Goal: Task Accomplishment & Management: Complete application form

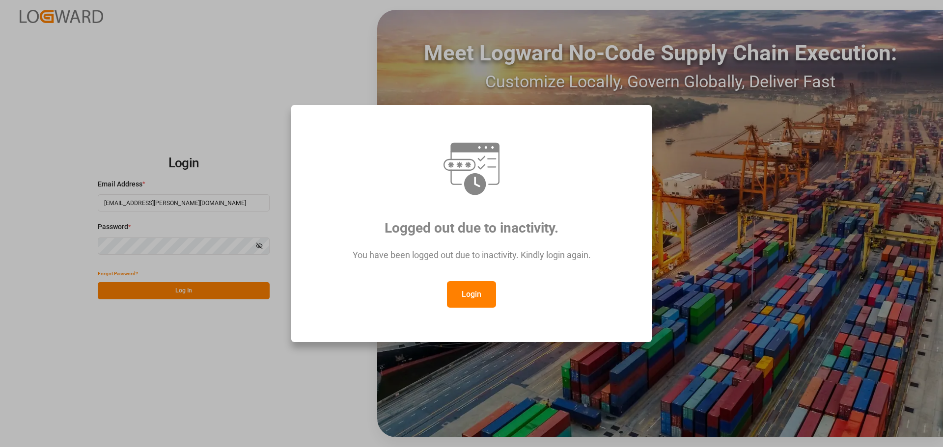
click at [484, 293] on button "Login" at bounding box center [471, 294] width 49 height 27
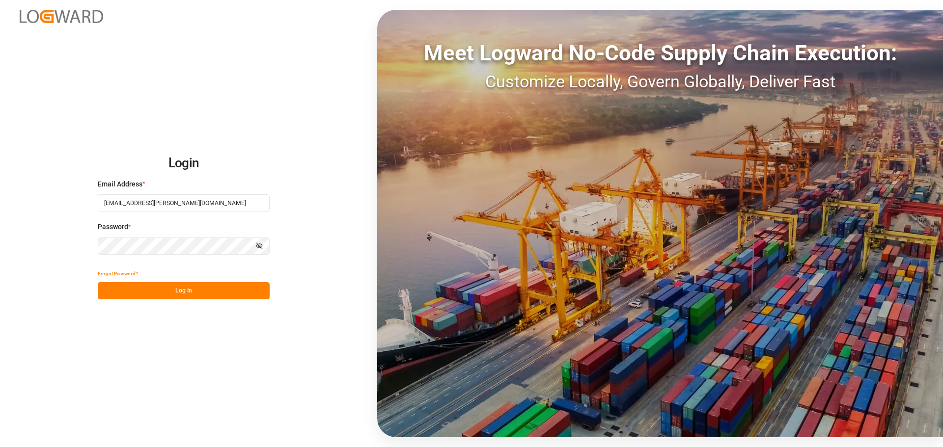
click at [171, 287] on button "Log In" at bounding box center [184, 290] width 172 height 17
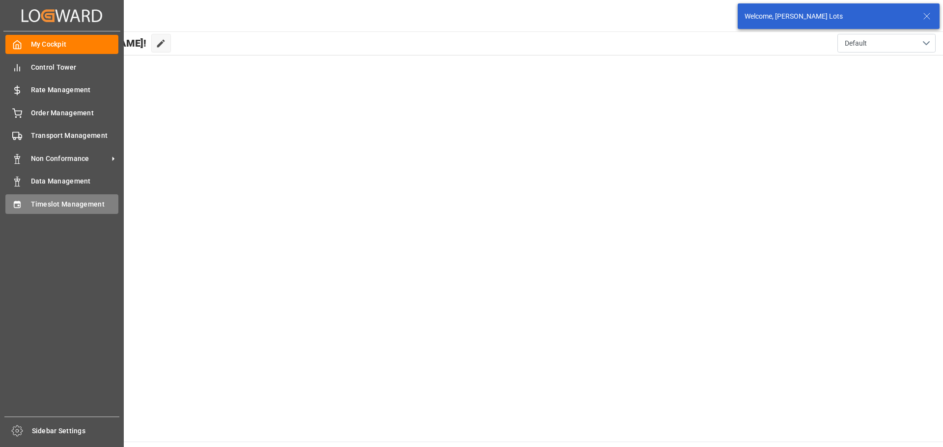
click at [26, 198] on div "Timeslot Management Timeslot Management" at bounding box center [61, 203] width 113 height 19
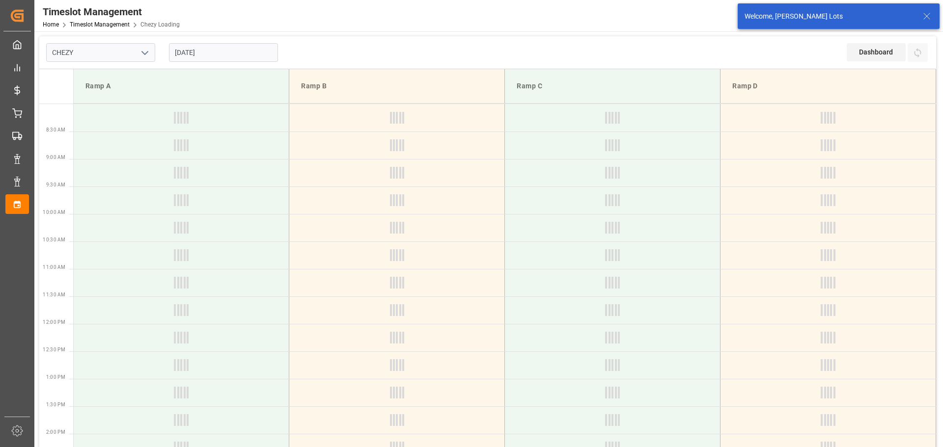
type input "Chezy Loading"
click at [219, 50] on input "[DATE]" at bounding box center [223, 52] width 109 height 19
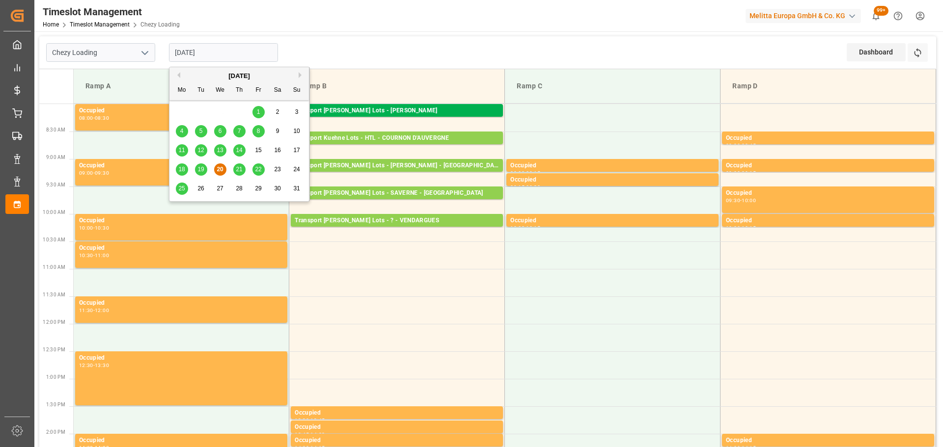
click at [180, 75] on div "[DATE]" at bounding box center [238, 76] width 139 height 10
click at [177, 75] on button "Previous Month" at bounding box center [177, 75] width 6 height 6
click at [200, 167] on span "22" at bounding box center [200, 169] width 6 height 7
type input "[DATE]"
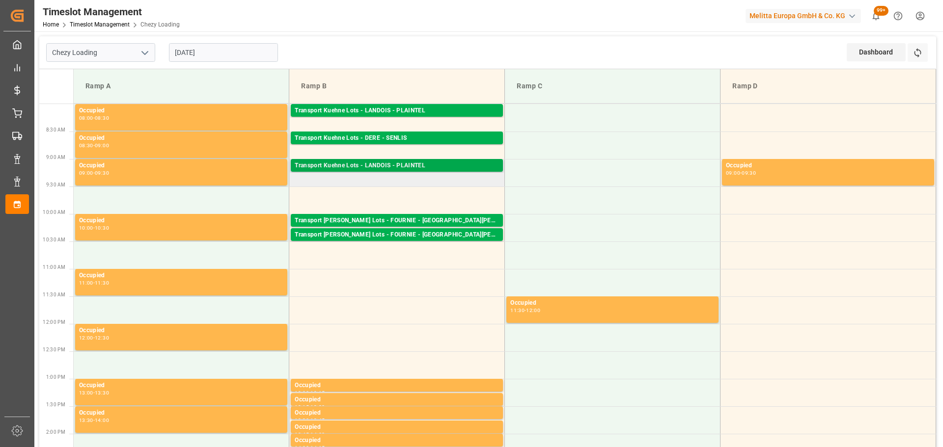
click at [372, 160] on div "Transport [PERSON_NAME] Lots - LANDOIS - PLAINTEL Pallets: ,TU: 68,City: PLAINT…" at bounding box center [397, 165] width 212 height 13
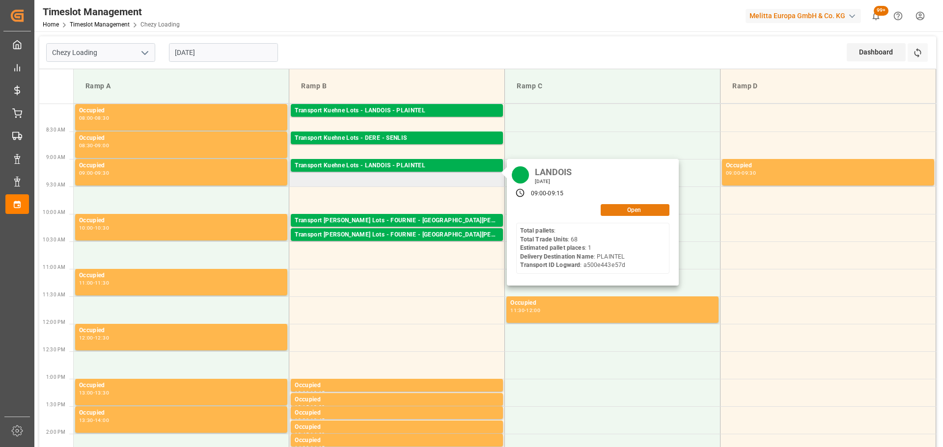
click at [623, 214] on button "Open" at bounding box center [635, 210] width 69 height 12
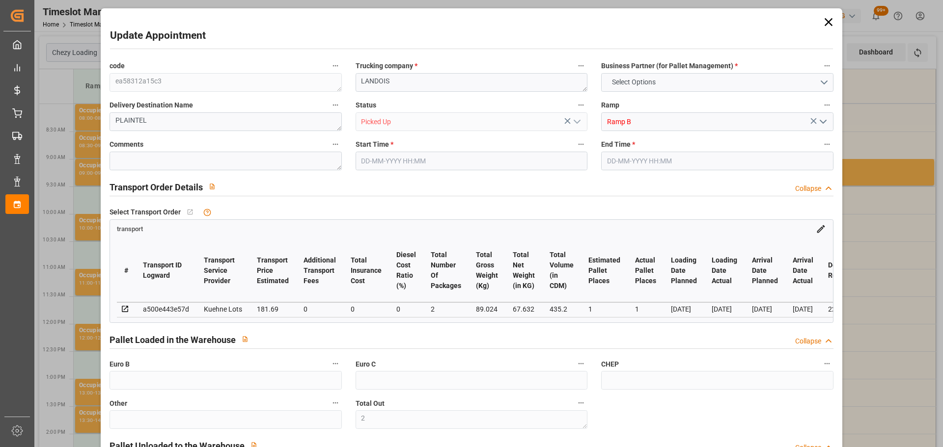
type input "2"
type input "1"
type input "181.69"
type input "0"
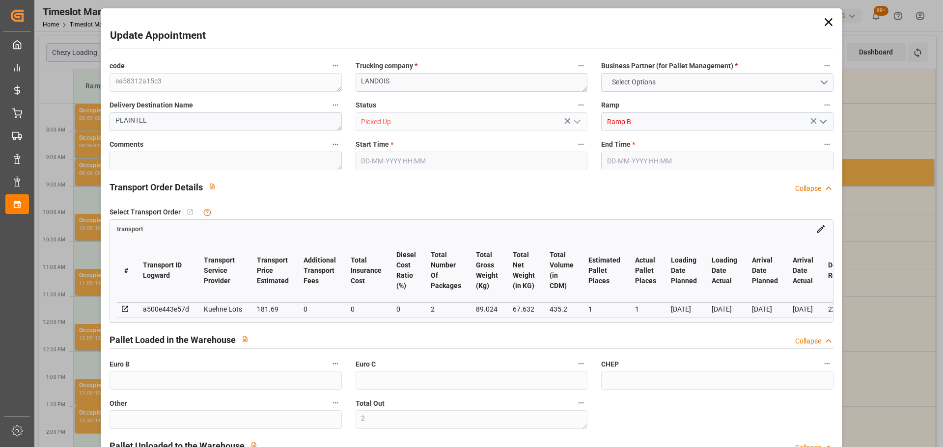
type input "0"
type input "181.69"
type input "0"
type input "2"
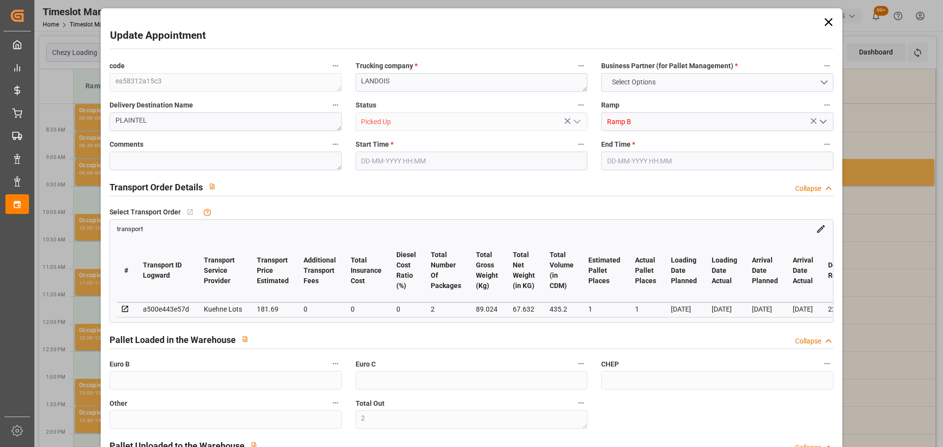
type input "67.632"
type input "135.024"
type input "435.2"
type input "22"
type input "0"
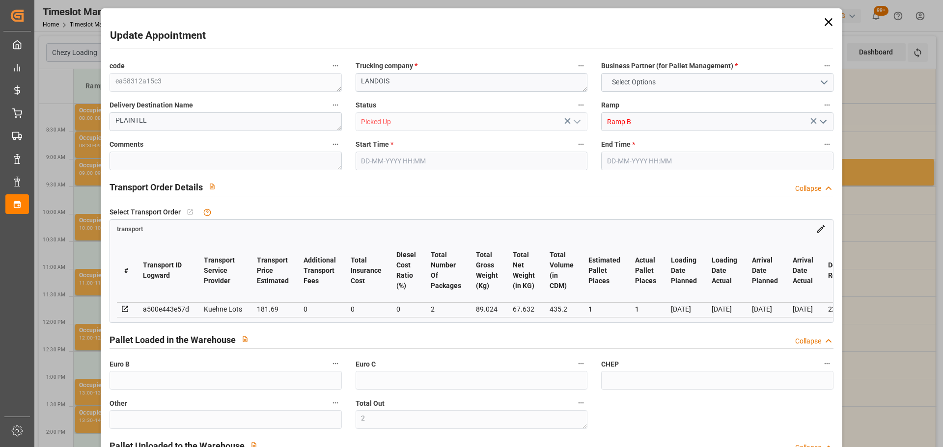
type input "68"
type input "2"
type input "101"
type input "89.024"
type input "0"
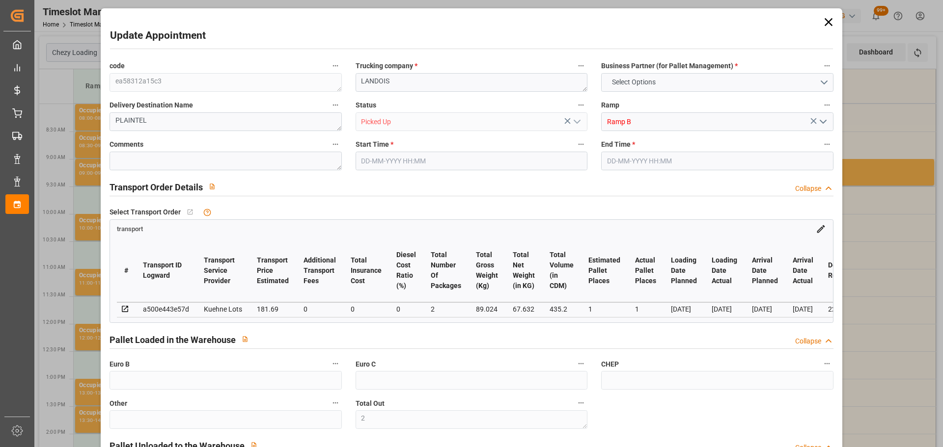
type input "4710.8598"
type input "0"
type input "21"
type input "35"
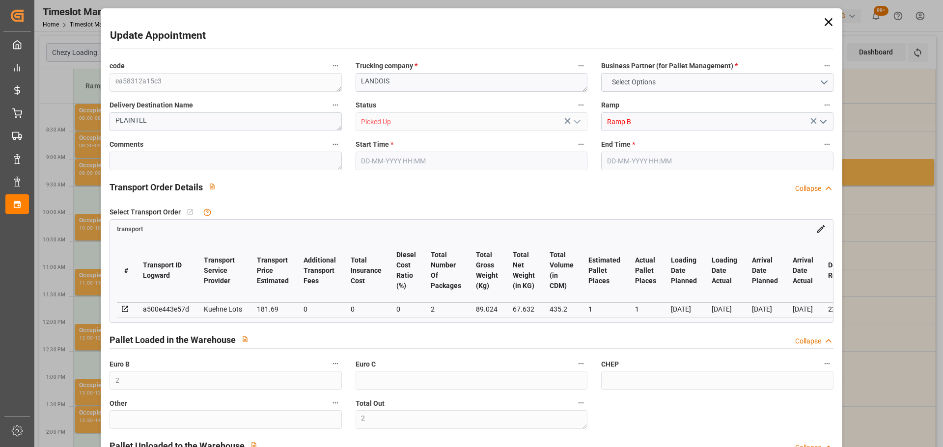
type input "[DATE] 09:00"
type input "[DATE] 09:15"
type input "[DATE] 06:58"
type input "[DATE] 11:30"
type input "[DATE]"
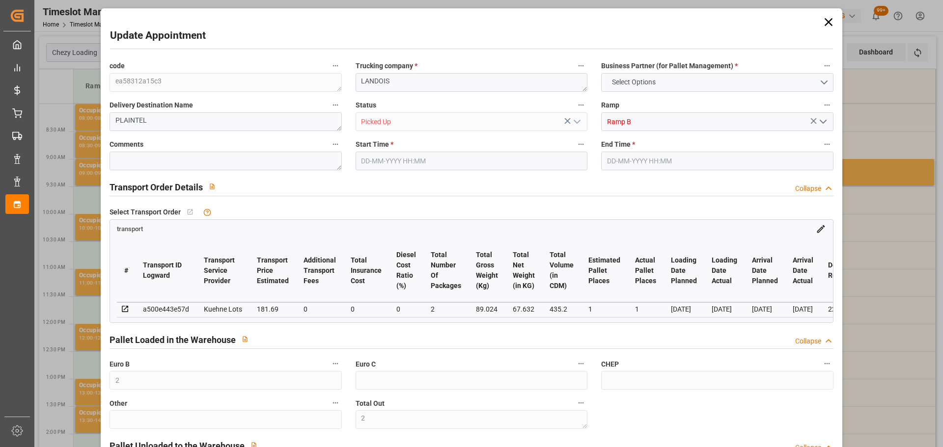
type input "[DATE]"
click at [824, 19] on icon at bounding box center [828, 22] width 8 height 8
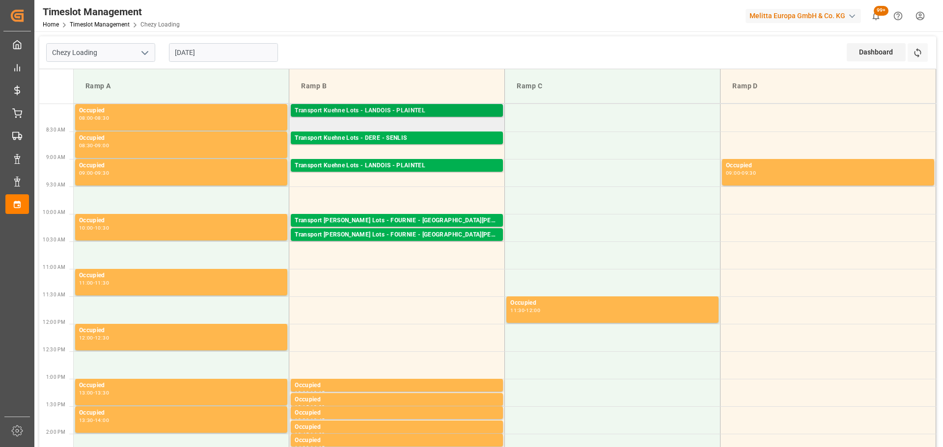
click at [396, 107] on div "Transport Kuehne Lots - LANDOIS - PLAINTEL" at bounding box center [397, 111] width 204 height 10
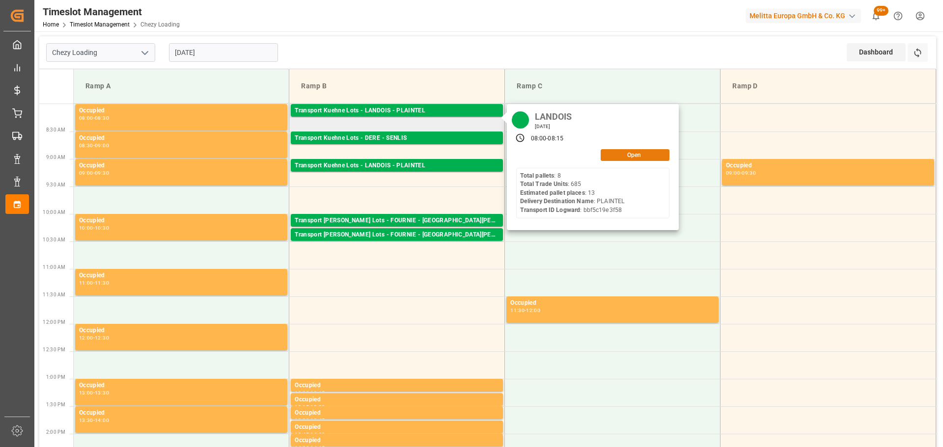
click at [629, 156] on button "Open" at bounding box center [635, 155] width 69 height 12
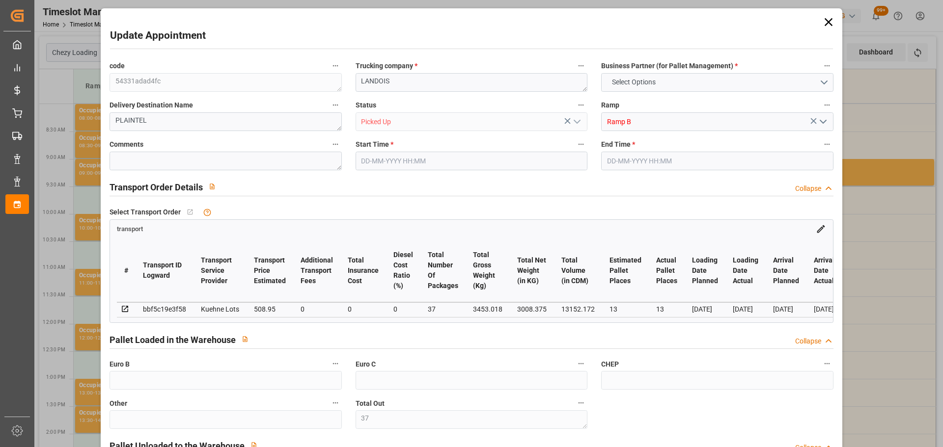
type input "37"
type input "35"
type input "13"
type input "508.95"
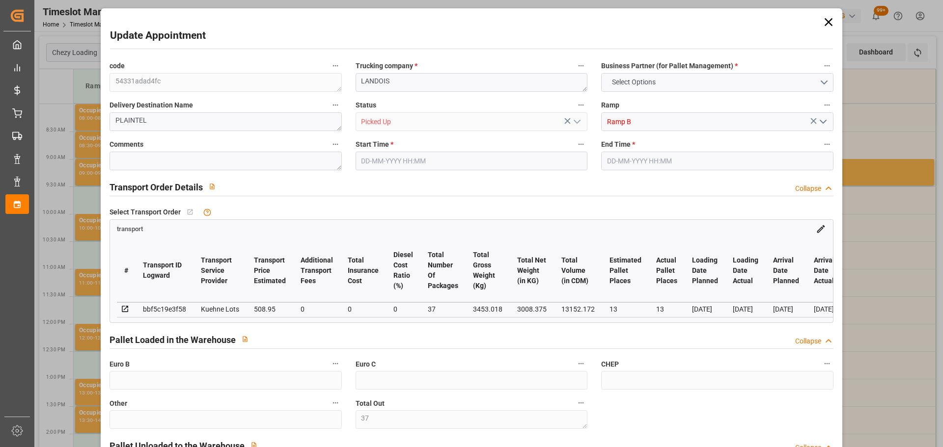
type input "0"
type input "508.95"
type input "0"
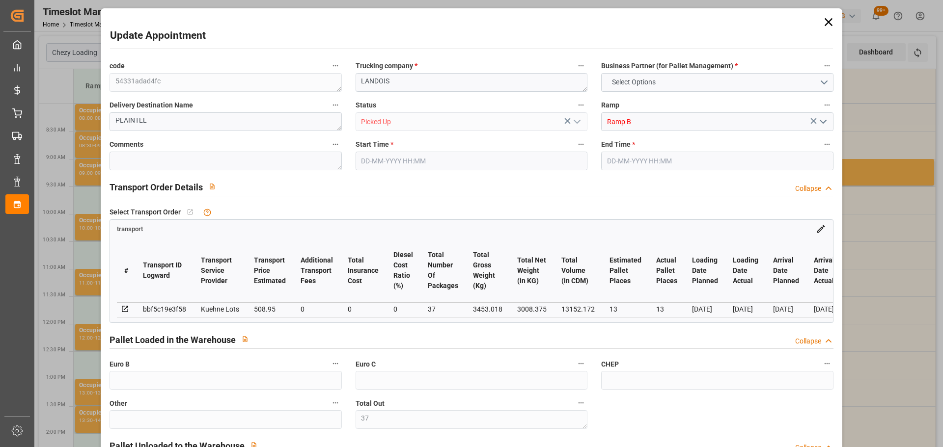
type input "37"
type input "3008.375"
type input "4540.757"
type input "13152.172"
type input "22"
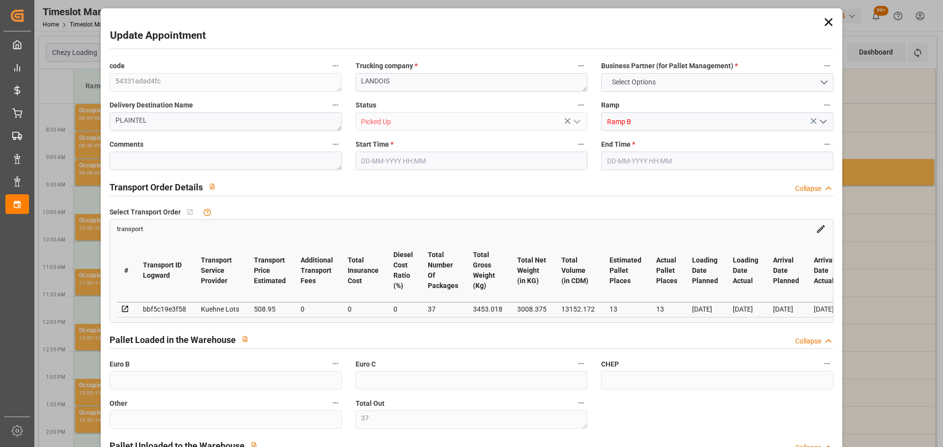
type input "8"
type input "685"
type input "41"
type input "101"
type input "3453.018"
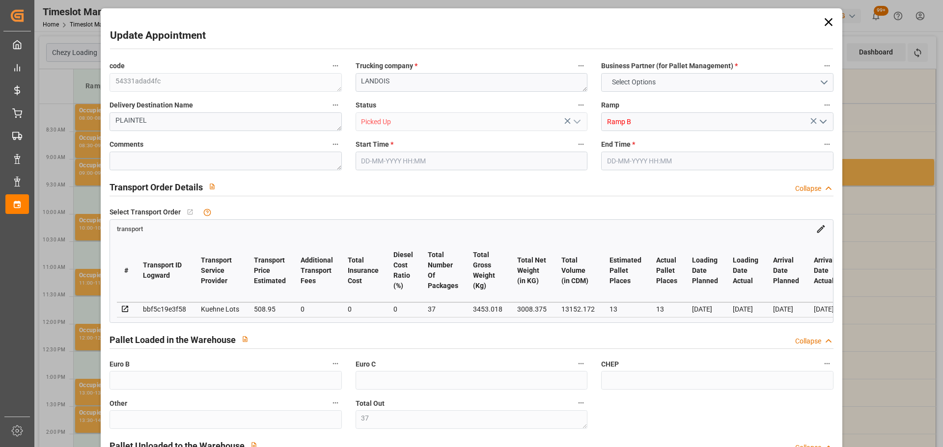
type input "0"
type input "10767.6795"
type input "0"
type input "21"
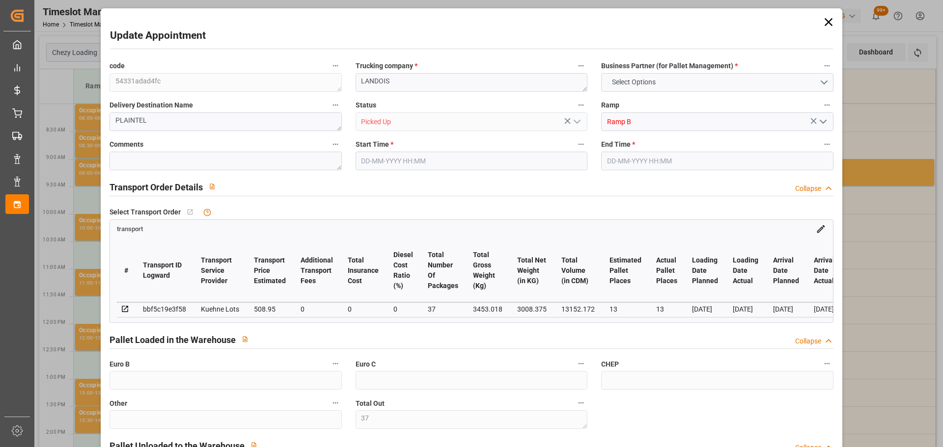
type input "80"
type input "[DATE] 08:00"
type input "[DATE] 08:15"
type input "[DATE] 13:20"
type input "[DATE] 11:45"
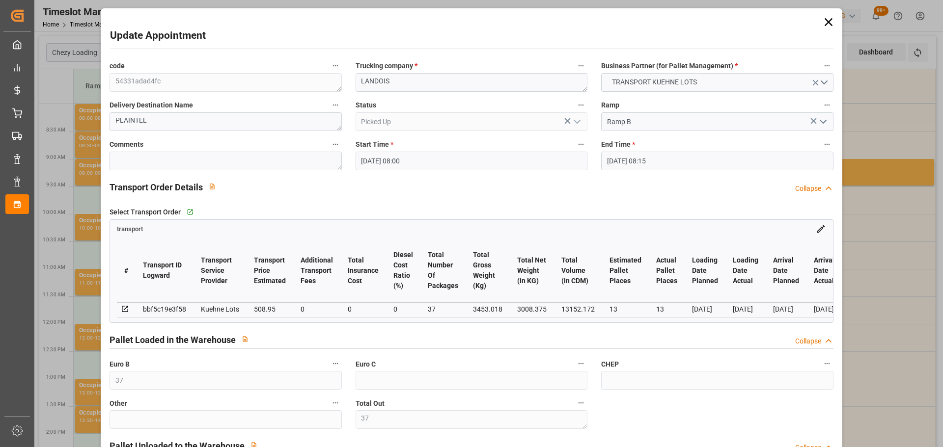
type input "[DATE]"
click at [825, 21] on icon at bounding box center [829, 22] width 14 height 14
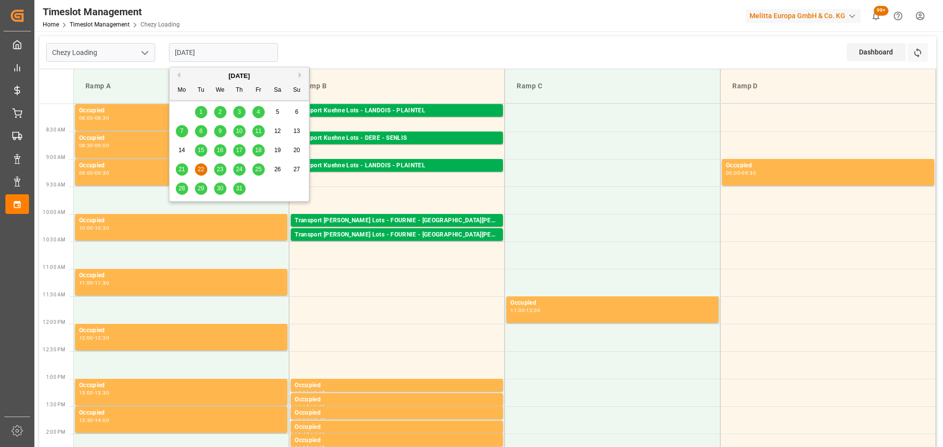
click at [186, 49] on input "[DATE]" at bounding box center [223, 52] width 109 height 19
click at [298, 73] on div "[DATE]" at bounding box center [238, 76] width 139 height 10
click at [301, 73] on button "Next Month" at bounding box center [302, 75] width 6 height 6
click at [220, 169] on span "20" at bounding box center [220, 169] width 6 height 7
type input "[DATE]"
